Goal: Use online tool/utility: Use online tool/utility

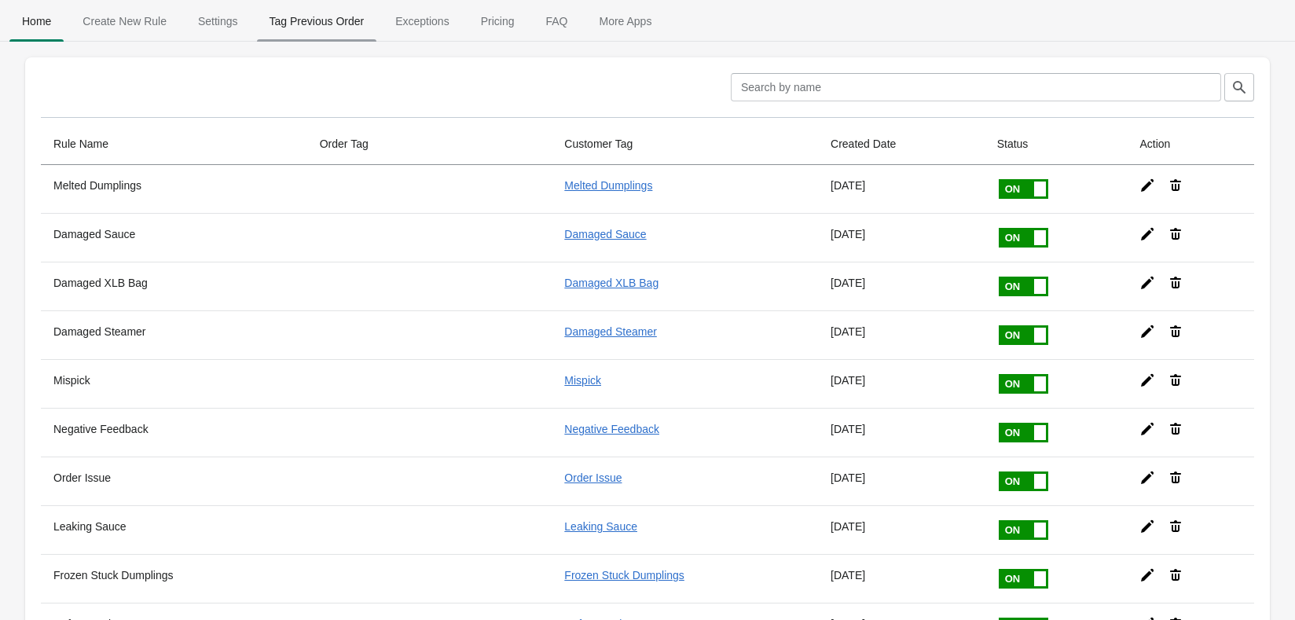
click at [343, 27] on span "Tag Previous Order" at bounding box center [317, 21] width 120 height 28
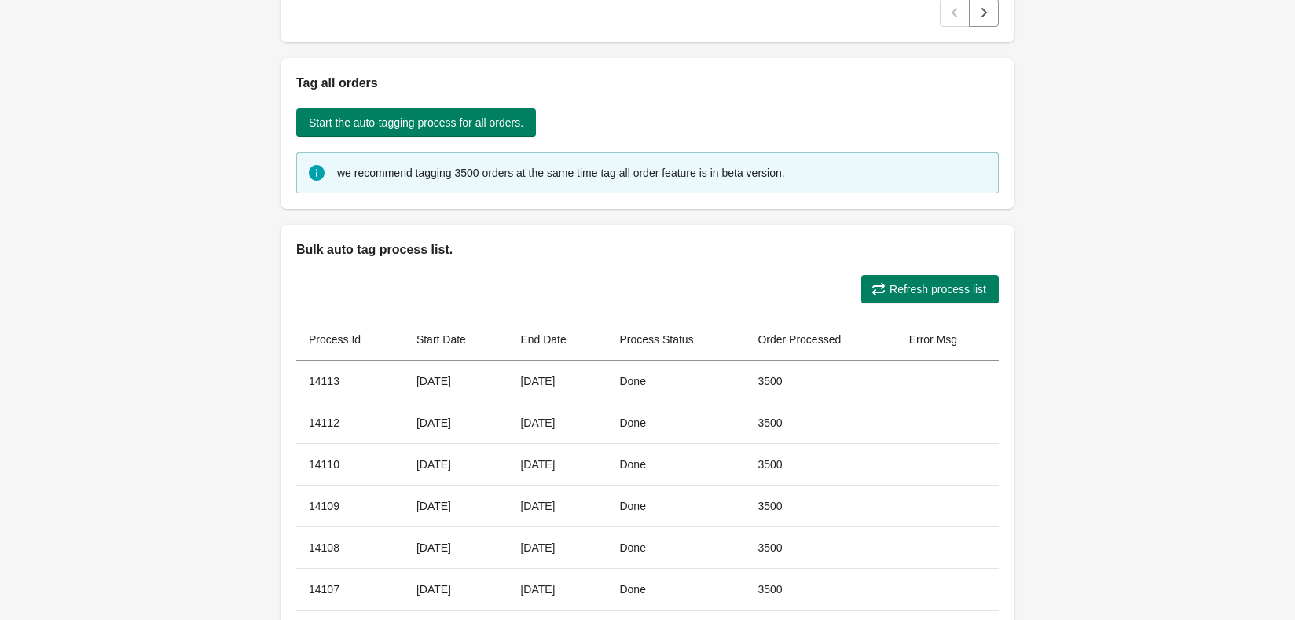
scroll to position [331, 0]
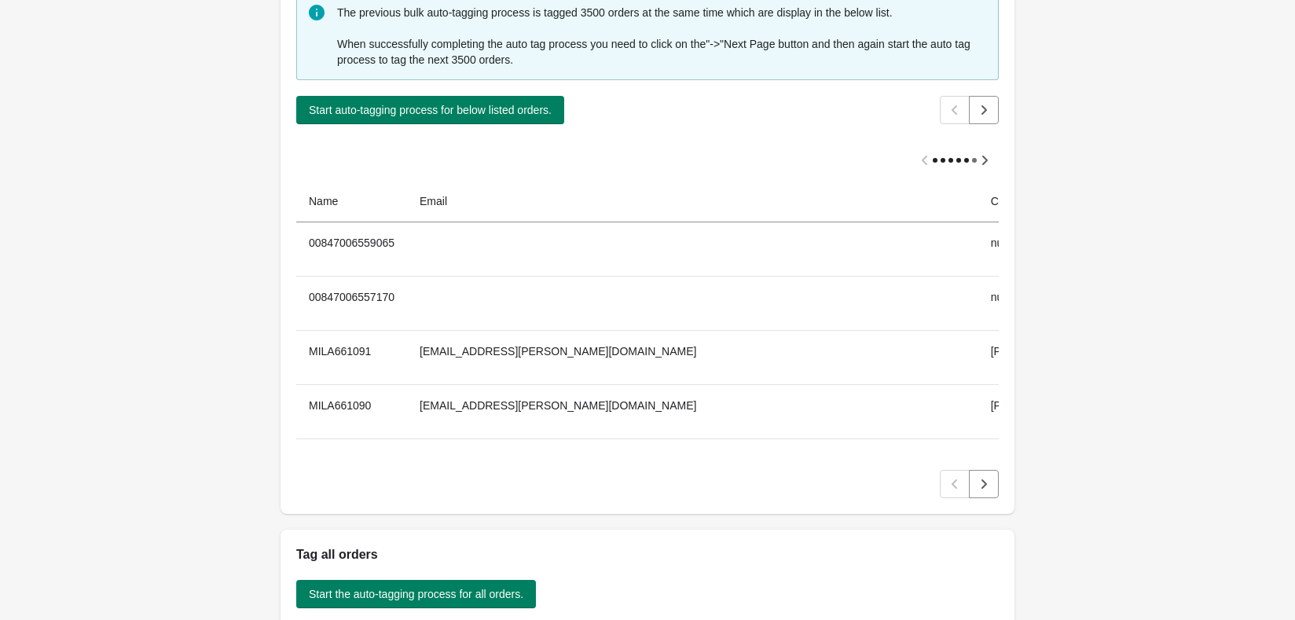
scroll to position [786, 0]
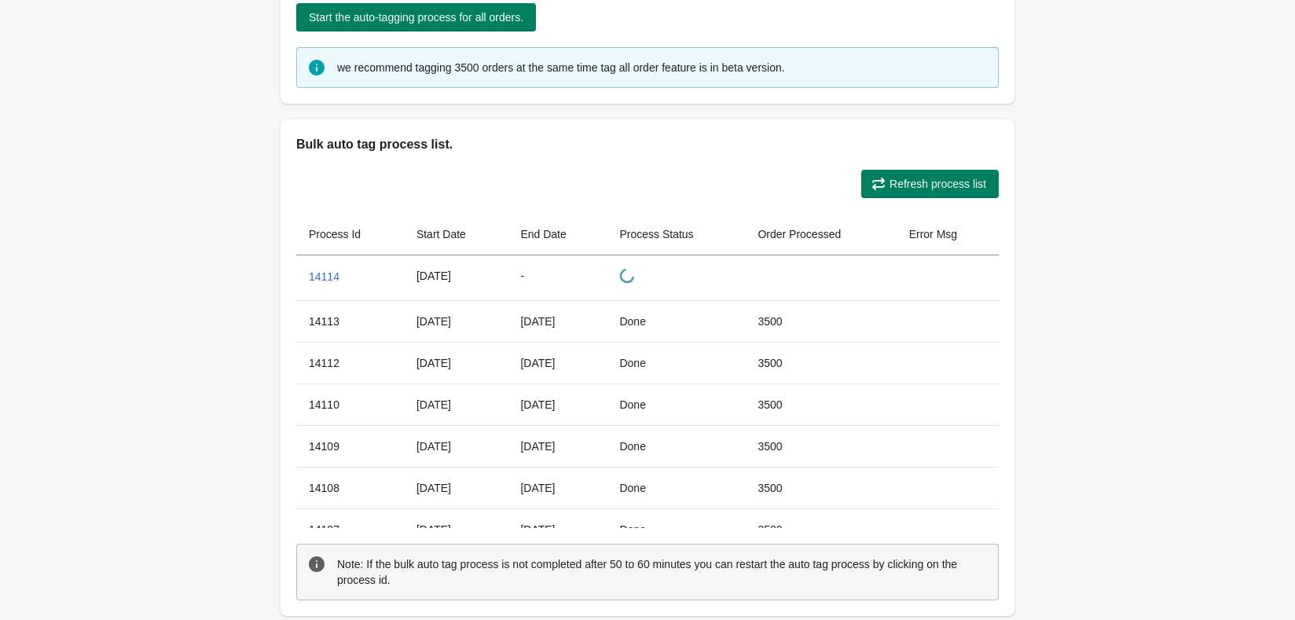
click at [918, 178] on span "Refresh process list" at bounding box center [937, 184] width 97 height 13
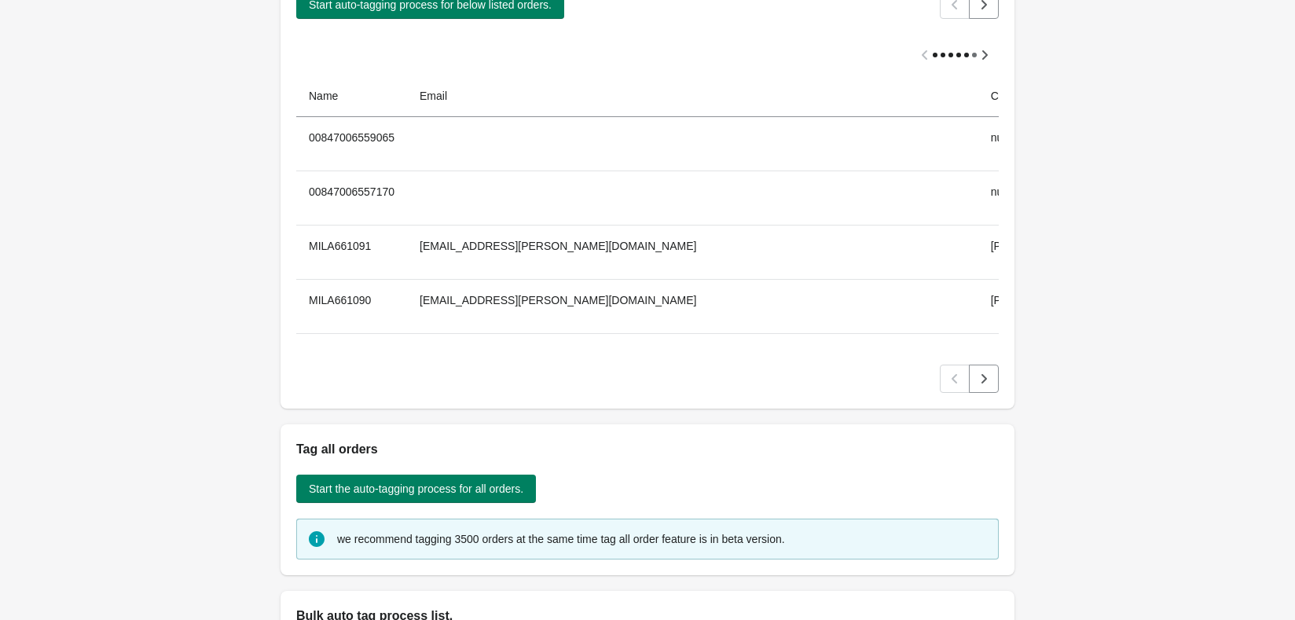
scroll to position [0, 0]
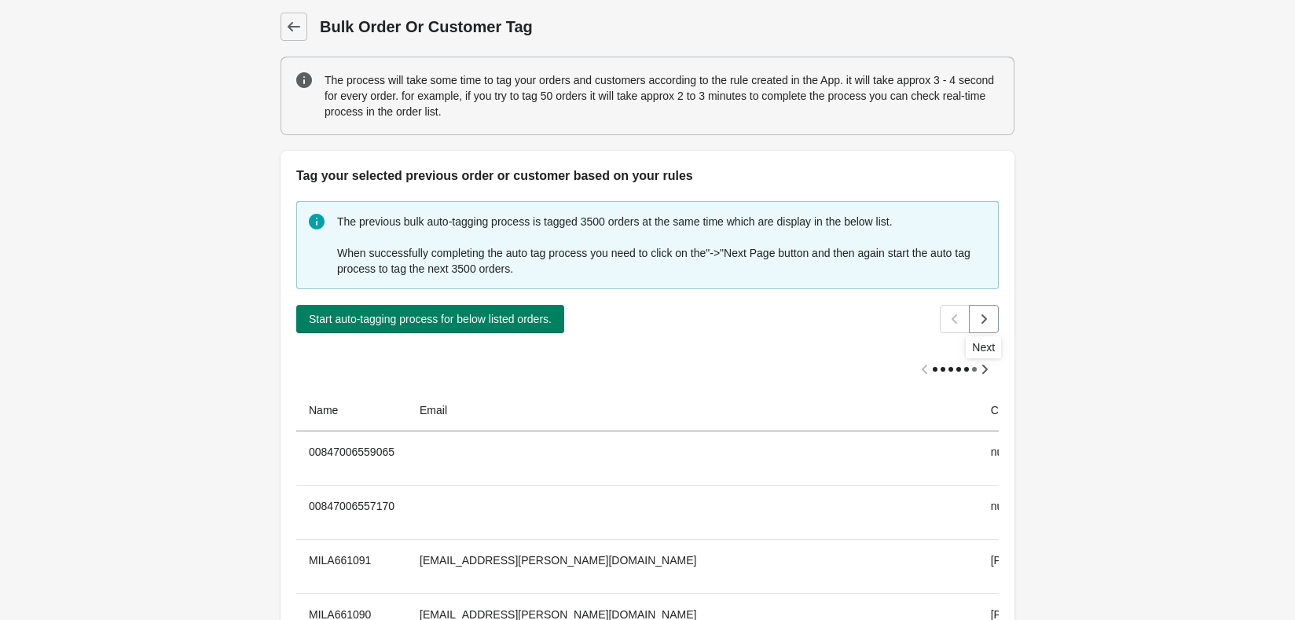
click at [973, 305] on button "Next" at bounding box center [984, 319] width 30 height 28
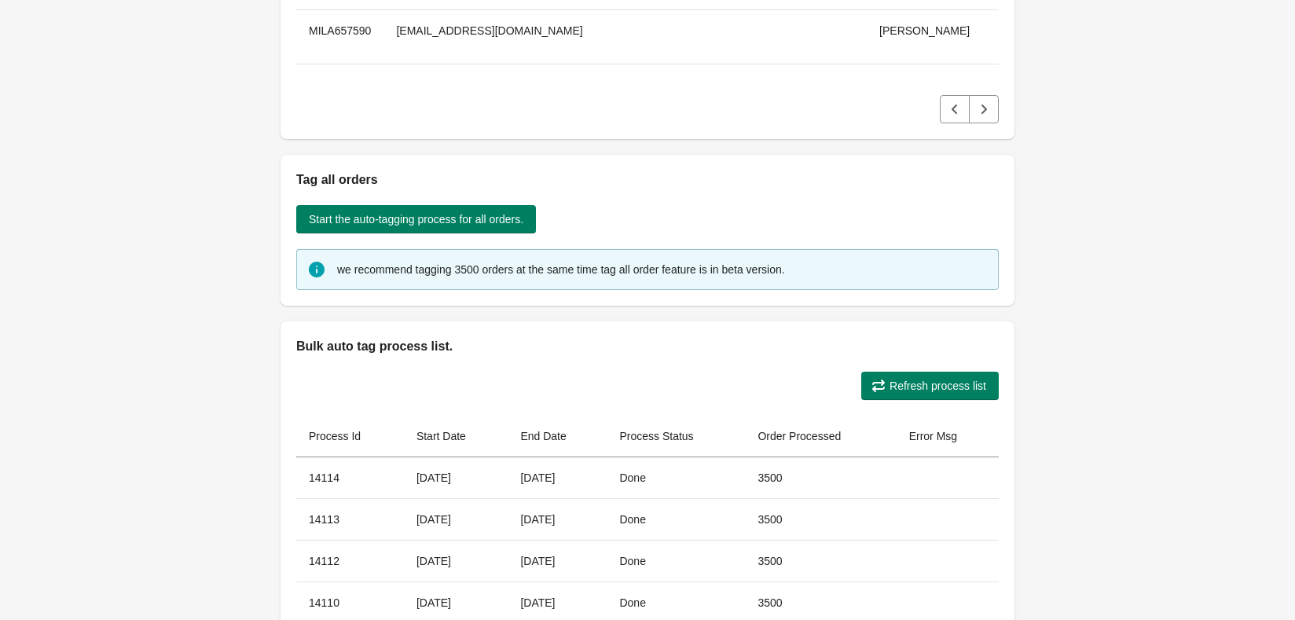
scroll to position [864, 0]
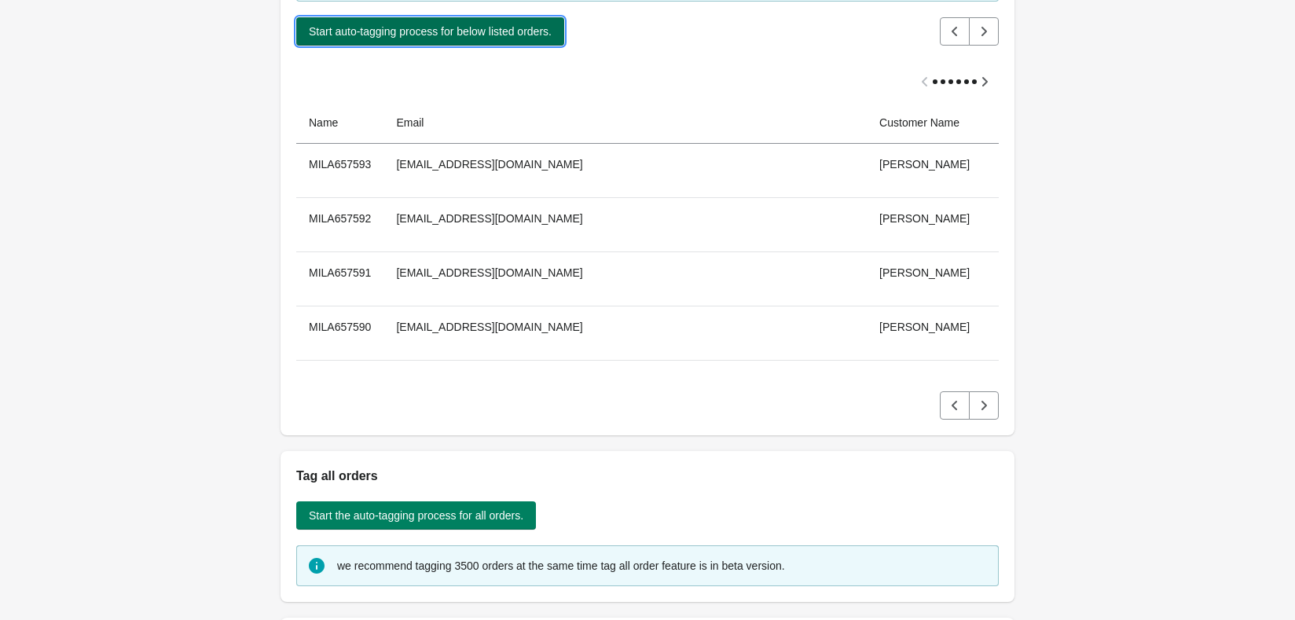
click at [485, 38] on span "Start auto-tagging process for below listed orders." at bounding box center [430, 31] width 243 height 13
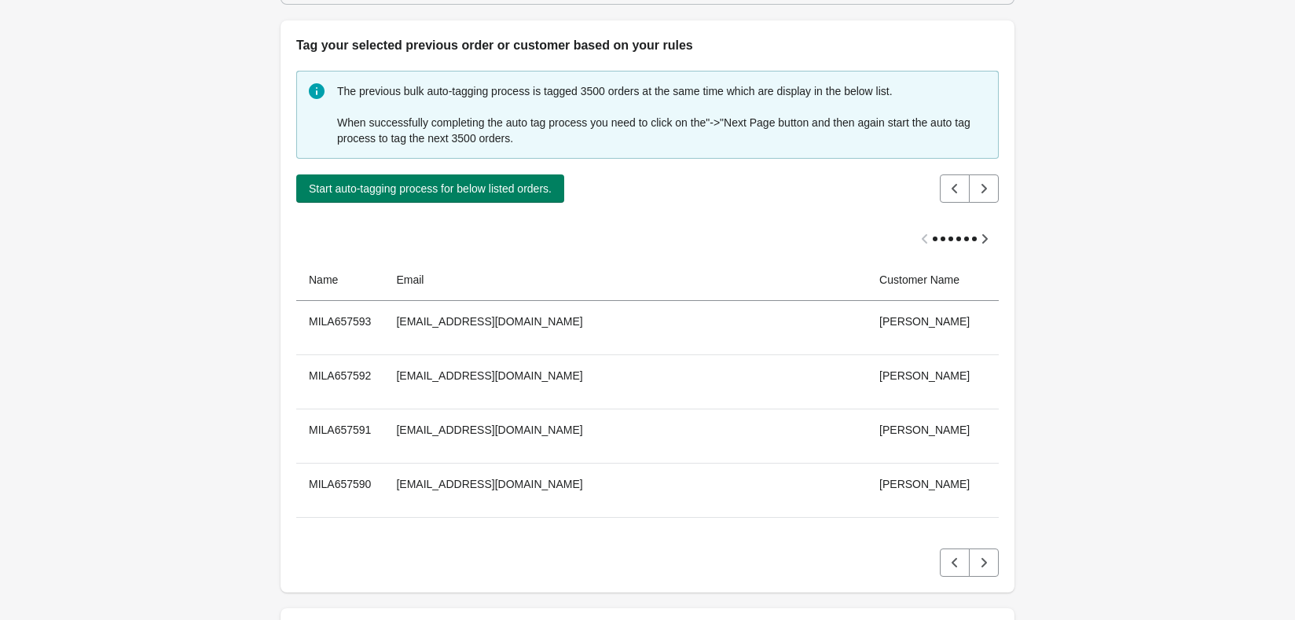
scroll to position [733, 0]
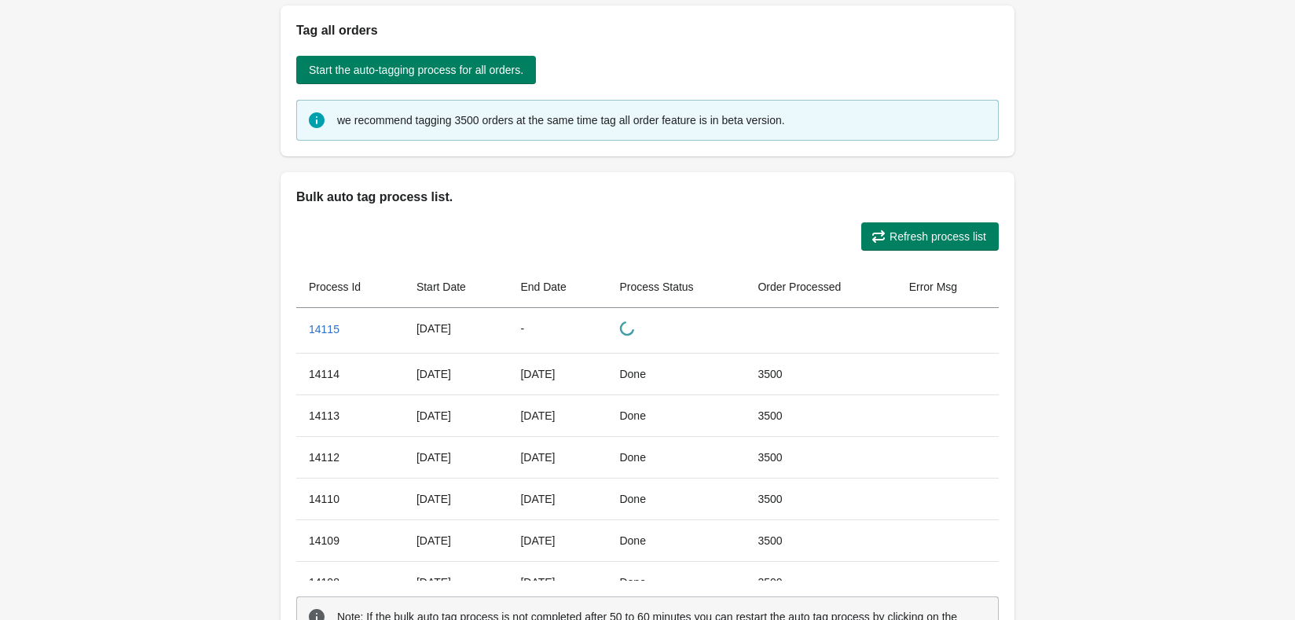
click at [893, 255] on div "Refresh process list Process Id Start Date End Date Process Status Order Proces…" at bounding box center [647, 438] width 734 height 462
click at [908, 234] on span "Refresh process list" at bounding box center [937, 236] width 97 height 13
